Goal: Task Accomplishment & Management: Use online tool/utility

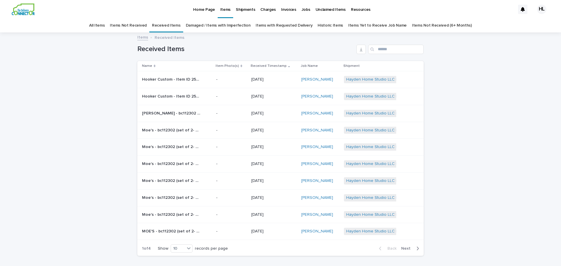
click at [160, 79] on p "Hooker Custom - Item ID 2525 [PERSON_NAME] Host Chair | 75145" at bounding box center [172, 79] width 60 height 6
click at [316, 79] on link "[PERSON_NAME]" at bounding box center [317, 79] width 32 height 5
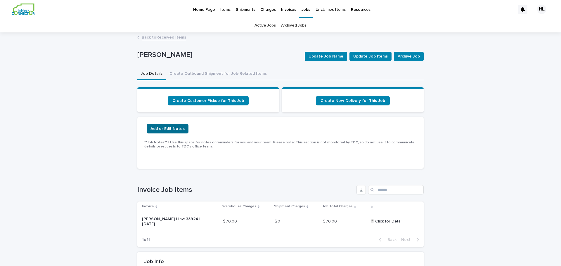
click at [169, 127] on span "Add or Edit Notes" at bounding box center [167, 129] width 34 height 6
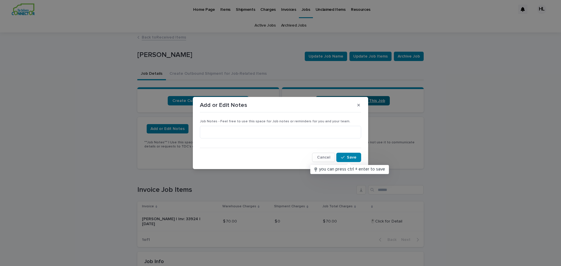
click at [360, 103] on icon "button" at bounding box center [358, 105] width 3 height 4
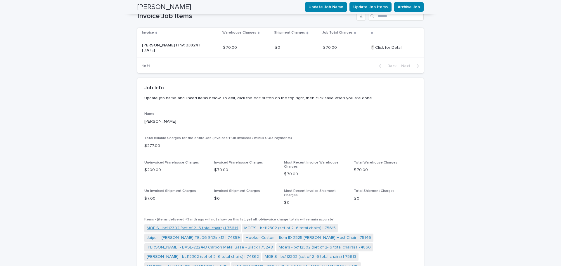
scroll to position [88, 0]
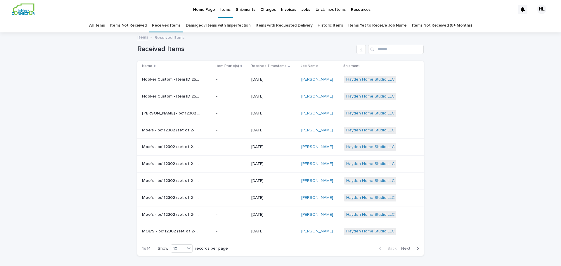
click at [190, 79] on p "Hooker Custom - Item ID 2525 [PERSON_NAME] Host Chair | 75145" at bounding box center [172, 79] width 60 height 6
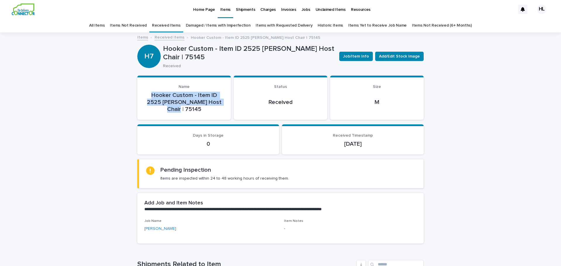
drag, startPoint x: 149, startPoint y: 93, endPoint x: 197, endPoint y: 108, distance: 50.1
click at [197, 109] on p "Hooker Custom - Item ID 2525 [PERSON_NAME] Host Chair | 75145" at bounding box center [183, 102] width 79 height 21
copy p "Hooker Custom - Item ID 2525 [PERSON_NAME] Host Chair | 75145"
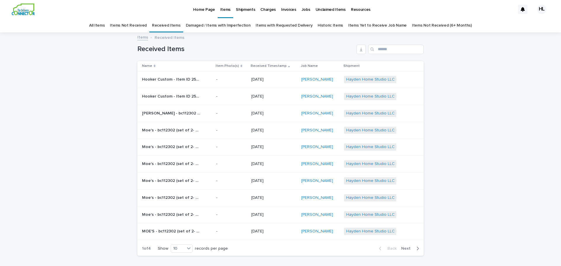
click at [264, 95] on p "[DATE]" at bounding box center [273, 96] width 45 height 5
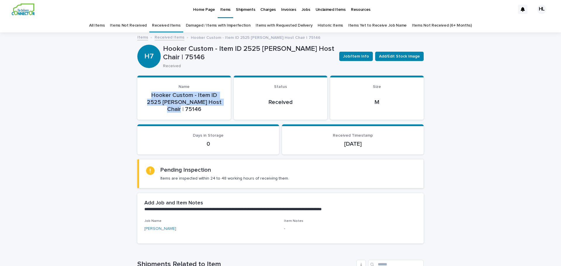
drag, startPoint x: 173, startPoint y: 98, endPoint x: 204, endPoint y: 110, distance: 34.0
click at [204, 110] on p "Hooker Custom - Item ID 2525 [PERSON_NAME] Host Chair | 75146" at bounding box center [183, 102] width 79 height 21
copy p "Hooker Custom - Item ID 2525 [PERSON_NAME] Host Chair | 75146"
click at [358, 56] on span "Job/Item Info" at bounding box center [356, 56] width 26 height 6
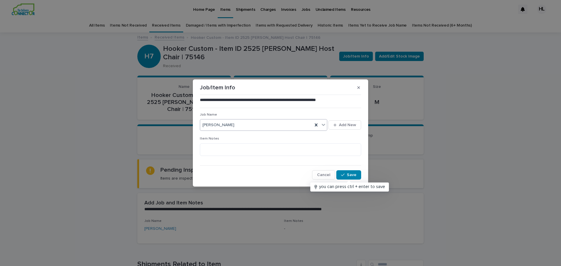
click at [323, 124] on icon at bounding box center [323, 125] width 6 height 6
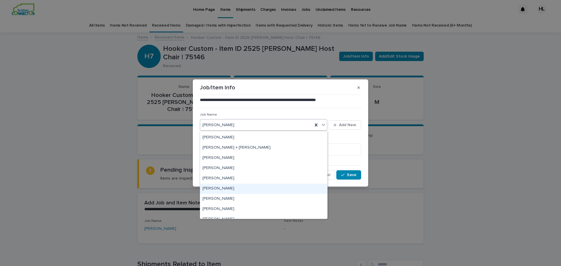
scroll to position [58, 0]
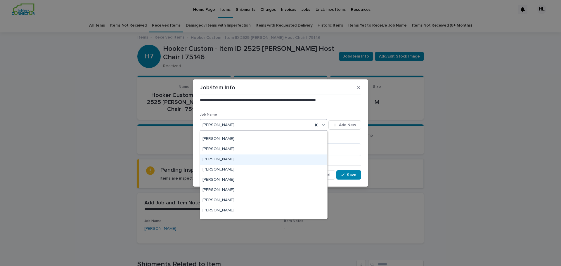
click at [211, 160] on div "Horton" at bounding box center [263, 160] width 127 height 10
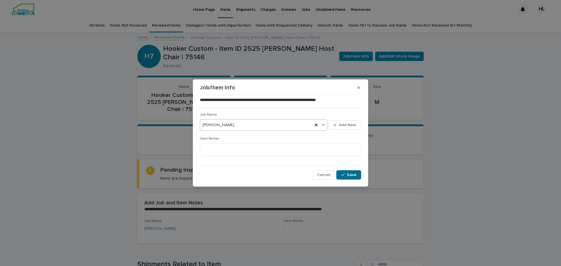
click at [348, 176] on span "Save" at bounding box center [352, 175] width 10 height 4
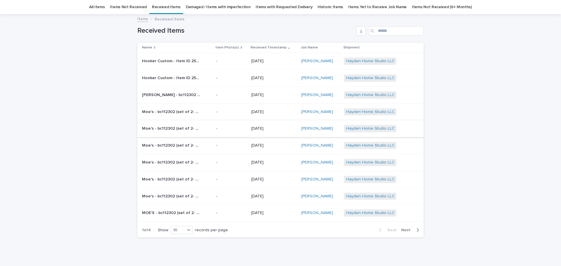
scroll to position [19, 0]
click at [154, 61] on p "Hooker Custom - Item ID 2525 [PERSON_NAME] Host Chair | 75145" at bounding box center [172, 60] width 60 height 6
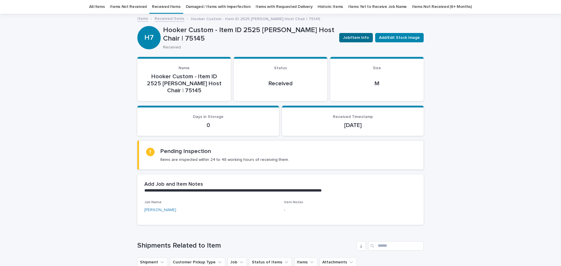
click at [356, 38] on span "Job/Item Info" at bounding box center [356, 38] width 26 height 6
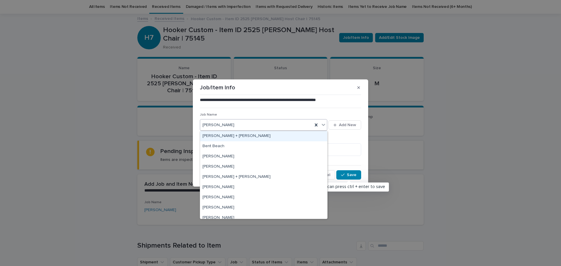
click at [321, 124] on icon at bounding box center [323, 125] width 6 height 6
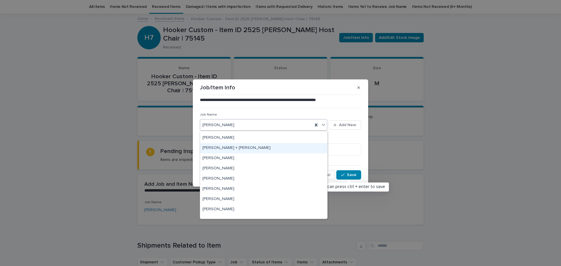
scroll to position [29, 0]
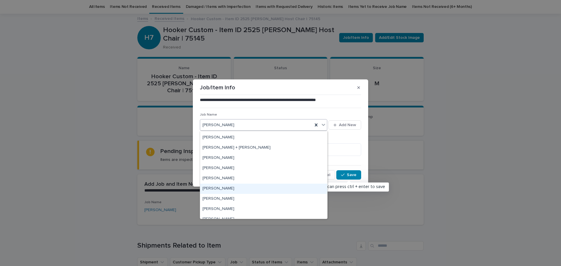
click at [212, 187] on div "Horton" at bounding box center [263, 189] width 127 height 10
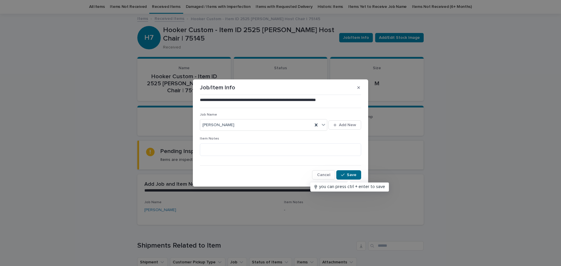
click at [349, 175] on span "Save" at bounding box center [352, 175] width 10 height 4
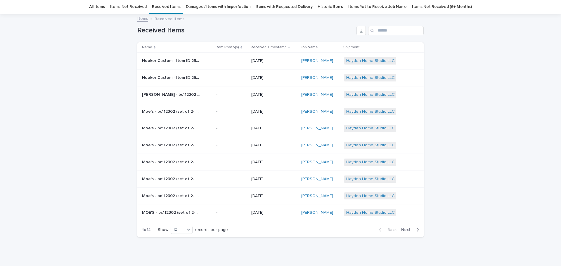
scroll to position [19, 0]
